Goal: Transaction & Acquisition: Book appointment/travel/reservation

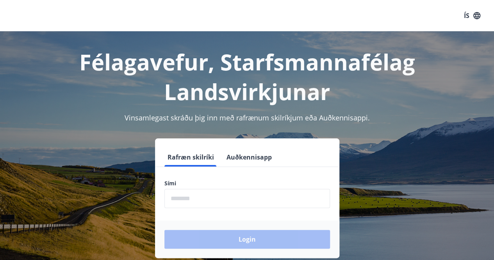
click at [215, 201] on input "phone" at bounding box center [246, 198] width 165 height 19
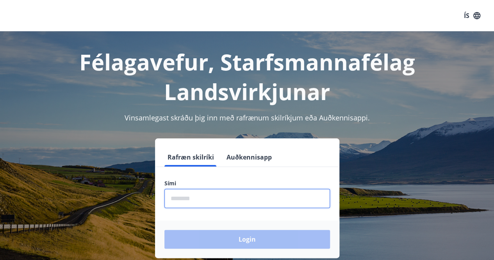
type input "********"
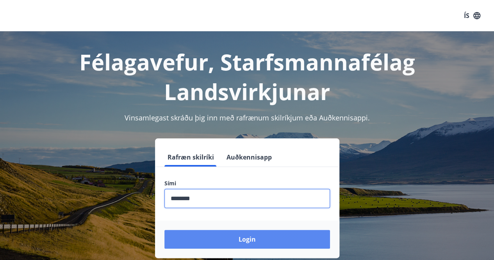
click at [239, 235] on button "Login" at bounding box center [246, 238] width 165 height 19
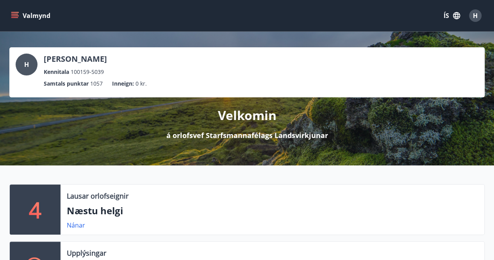
click at [17, 14] on icon "menu" at bounding box center [14, 14] width 7 height 1
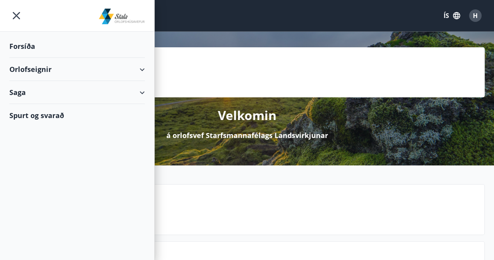
click at [140, 68] on div "Orlofseignir" at bounding box center [76, 69] width 135 height 23
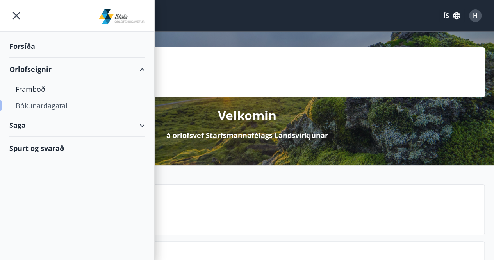
click at [50, 103] on div "Bókunardagatal" at bounding box center [77, 105] width 123 height 16
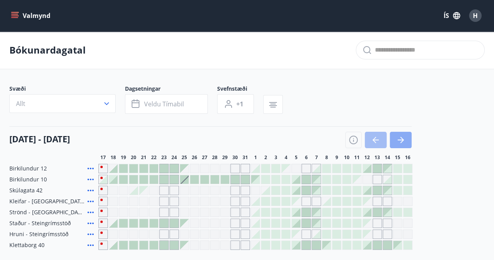
click at [400, 138] on icon "button" at bounding box center [400, 139] width 9 height 9
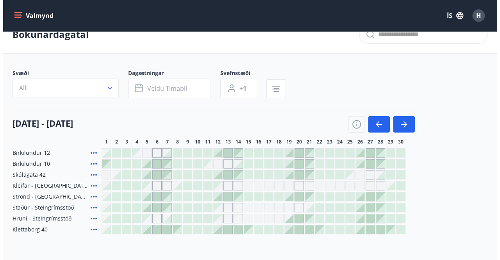
scroll to position [31, 0]
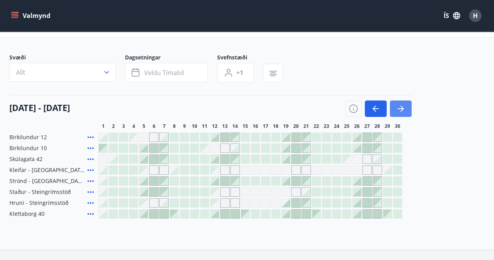
click at [400, 107] on icon "button" at bounding box center [400, 108] width 9 height 9
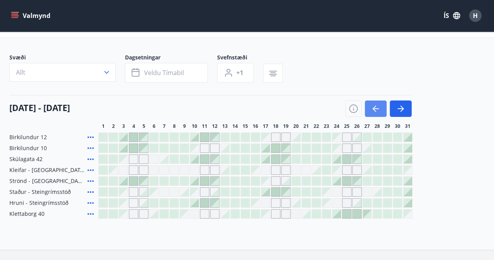
click at [373, 107] on icon "button" at bounding box center [374, 108] width 4 height 6
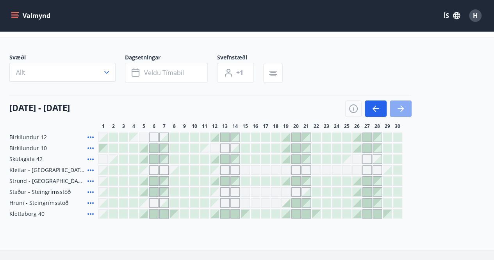
click at [398, 109] on icon "button" at bounding box center [400, 108] width 9 height 9
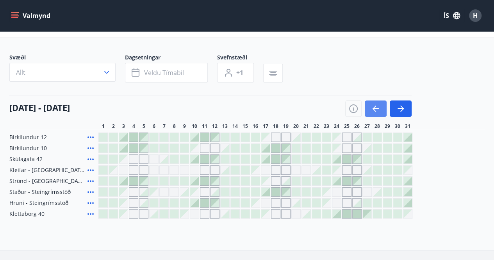
click at [379, 107] on icon "button" at bounding box center [375, 108] width 9 height 9
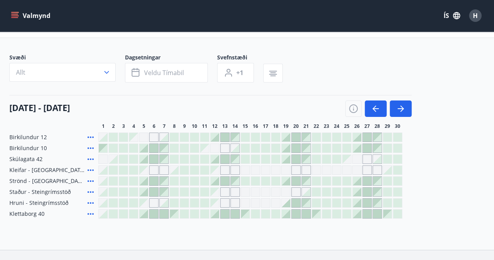
click at [387, 167] on div at bounding box center [387, 169] width 9 height 9
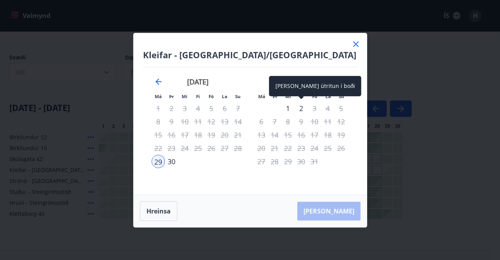
click at [300, 105] on div "2" at bounding box center [300, 107] width 13 height 13
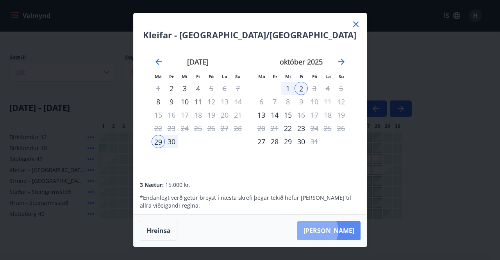
click at [339, 230] on button "[PERSON_NAME]" at bounding box center [328, 230] width 63 height 19
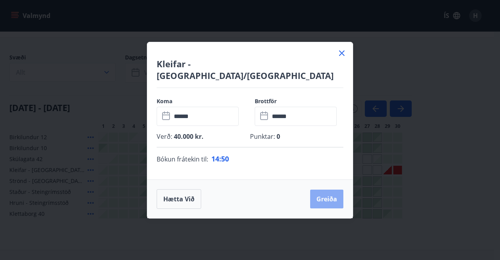
click at [331, 190] on button "Greiða" at bounding box center [326, 198] width 33 height 19
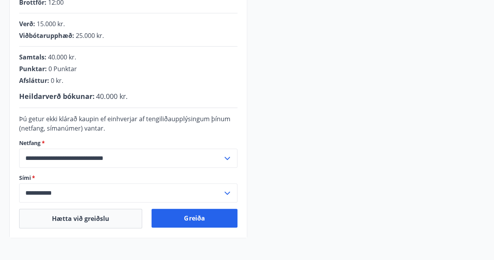
scroll to position [188, 0]
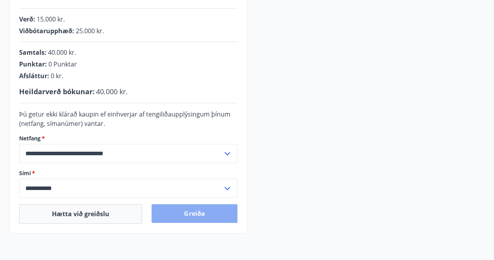
click at [195, 214] on button "Greiða" at bounding box center [193, 213] width 85 height 19
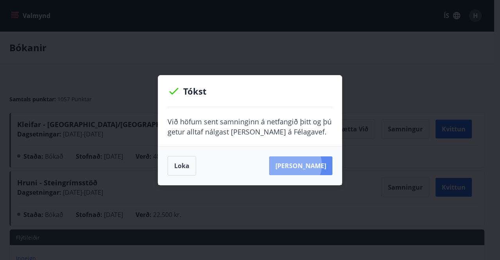
click at [306, 164] on button "[PERSON_NAME]" at bounding box center [300, 165] width 63 height 19
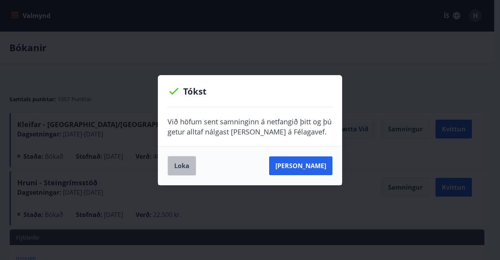
click at [188, 165] on button "Loka" at bounding box center [181, 166] width 28 height 20
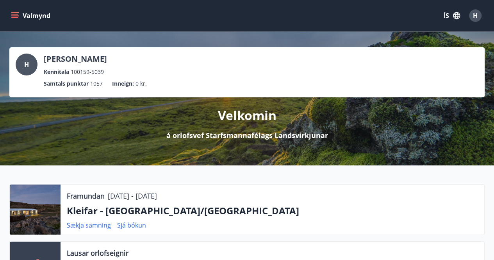
click at [15, 14] on icon "menu" at bounding box center [14, 14] width 7 height 1
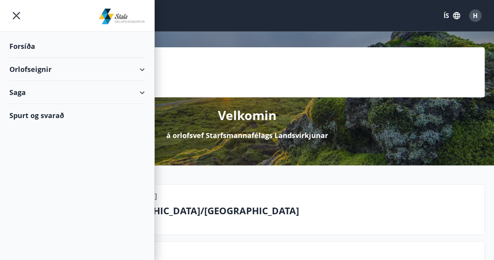
click at [143, 69] on div "Orlofseignir" at bounding box center [76, 69] width 135 height 23
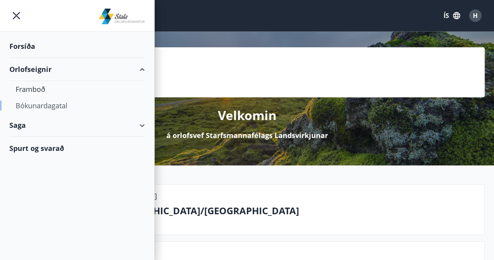
click at [58, 103] on div "Bókunardagatal" at bounding box center [77, 105] width 123 height 16
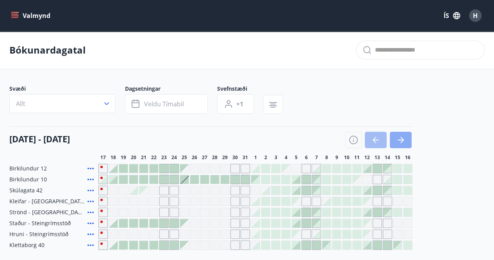
click at [399, 139] on icon "button" at bounding box center [400, 139] width 6 height 1
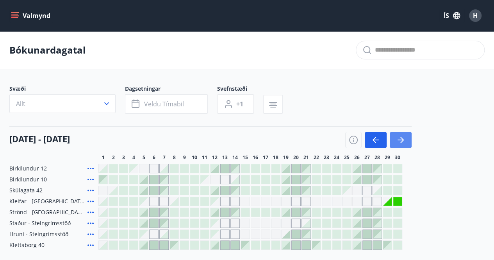
click at [402, 141] on icon "button" at bounding box center [400, 139] width 9 height 9
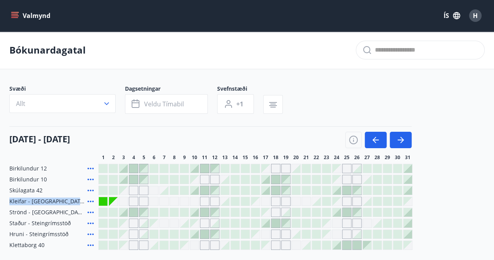
drag, startPoint x: 176, startPoint y: 188, endPoint x: 155, endPoint y: 201, distance: 25.2
click at [155, 201] on div "Birkilundur 12 Birkilundur 10 Skúlagata 42 Kleifar - Drangsnes/Hólmavík Strönd …" at bounding box center [246, 207] width 475 height 86
click at [379, 142] on icon "button" at bounding box center [375, 139] width 9 height 9
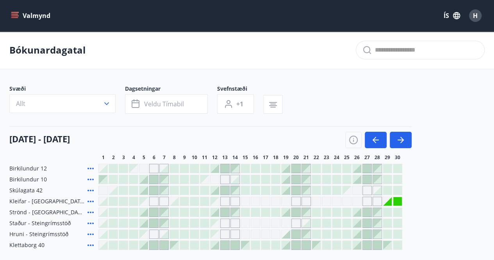
click at [358, 231] on div at bounding box center [356, 233] width 9 height 9
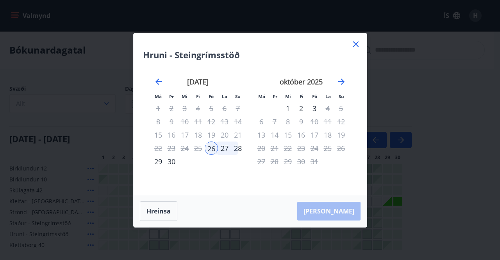
click at [237, 147] on div "28" at bounding box center [237, 147] width 13 height 13
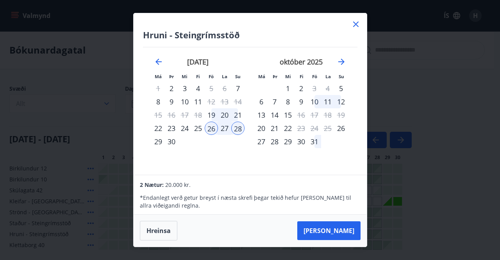
click at [161, 143] on div "29" at bounding box center [157, 141] width 13 height 13
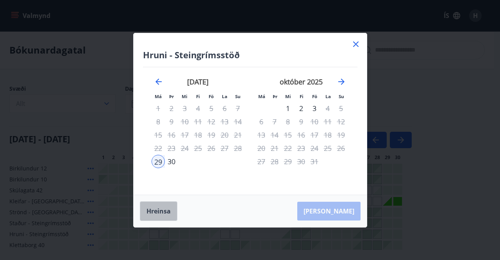
click at [153, 209] on button "Hreinsa" at bounding box center [158, 211] width 37 height 20
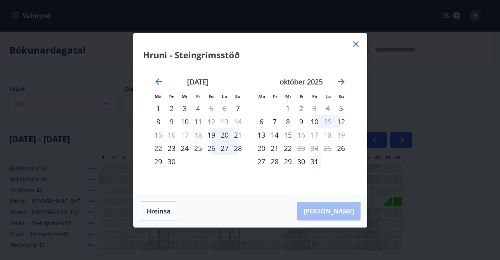
click at [209, 146] on div "26" at bounding box center [211, 147] width 13 height 13
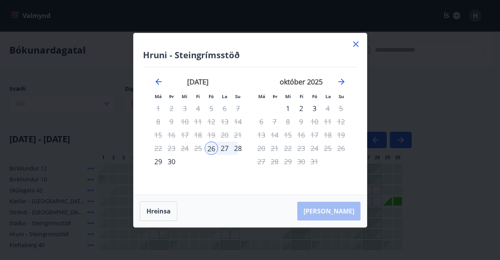
click at [158, 160] on div "29" at bounding box center [157, 161] width 13 height 13
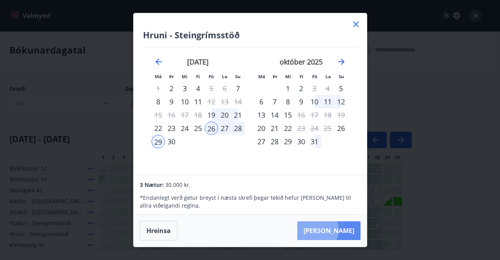
click at [338, 229] on button "[PERSON_NAME]" at bounding box center [328, 230] width 63 height 19
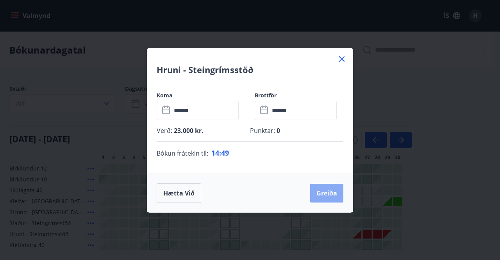
click at [327, 191] on button "Greiða" at bounding box center [326, 192] width 33 height 19
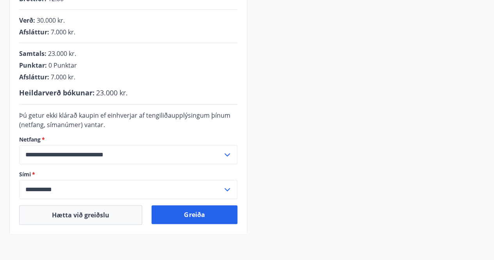
scroll to position [203, 0]
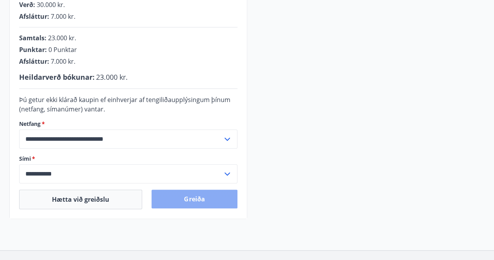
click at [201, 199] on button "Greiða" at bounding box center [193, 198] width 85 height 19
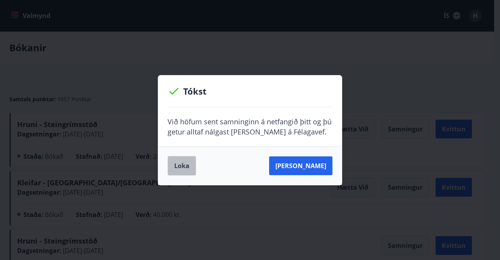
click at [186, 164] on button "Loka" at bounding box center [181, 166] width 28 height 20
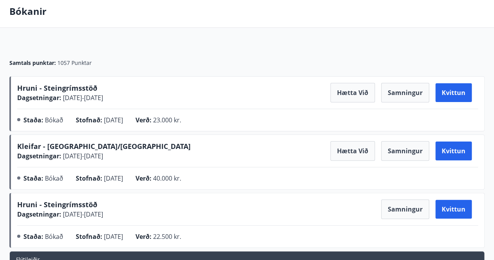
scroll to position [21, 0]
